Goal: Navigation & Orientation: Find specific page/section

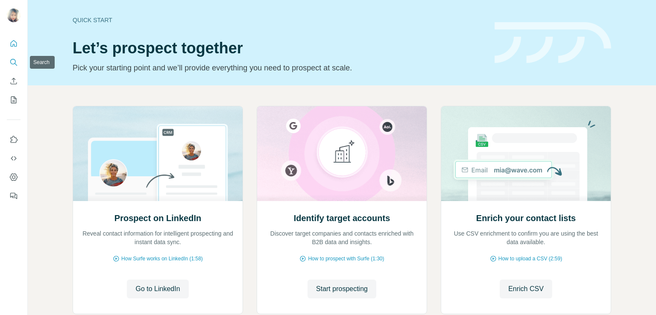
click at [10, 60] on icon "Search" at bounding box center [13, 62] width 6 height 6
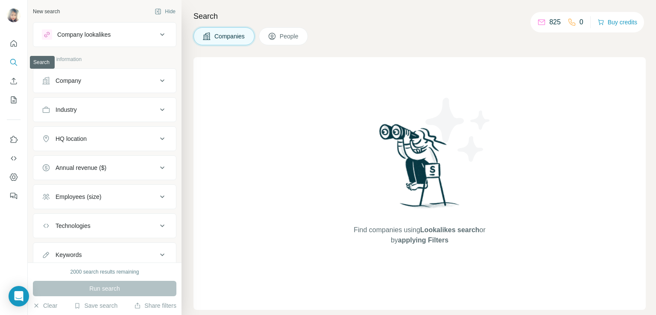
click at [11, 59] on icon "Search" at bounding box center [13, 62] width 9 height 9
click at [280, 35] on button "People" at bounding box center [284, 36] width 50 height 18
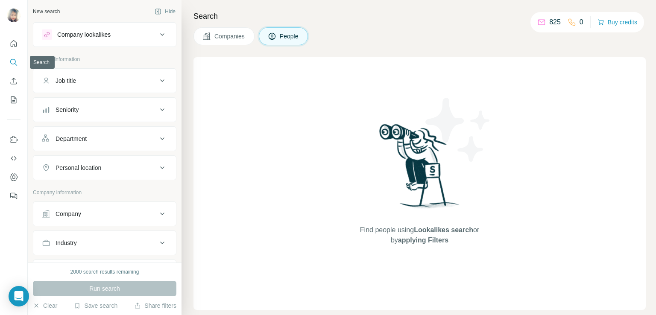
click at [12, 62] on icon "Search" at bounding box center [13, 62] width 9 height 9
click at [11, 59] on icon "Search" at bounding box center [13, 62] width 6 height 6
click at [16, 99] on icon "My lists" at bounding box center [14, 100] width 4 height 6
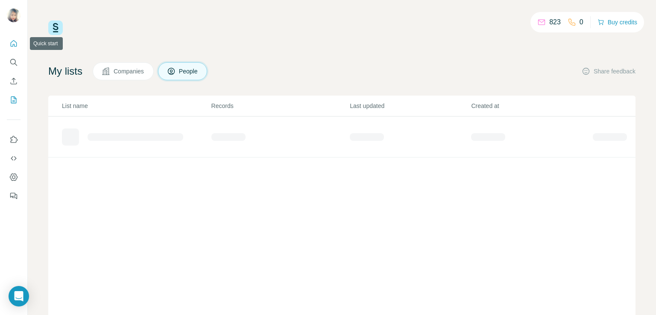
click at [14, 43] on icon "Quick start" at bounding box center [13, 43] width 9 height 9
